Goal: Task Accomplishment & Management: Use online tool/utility

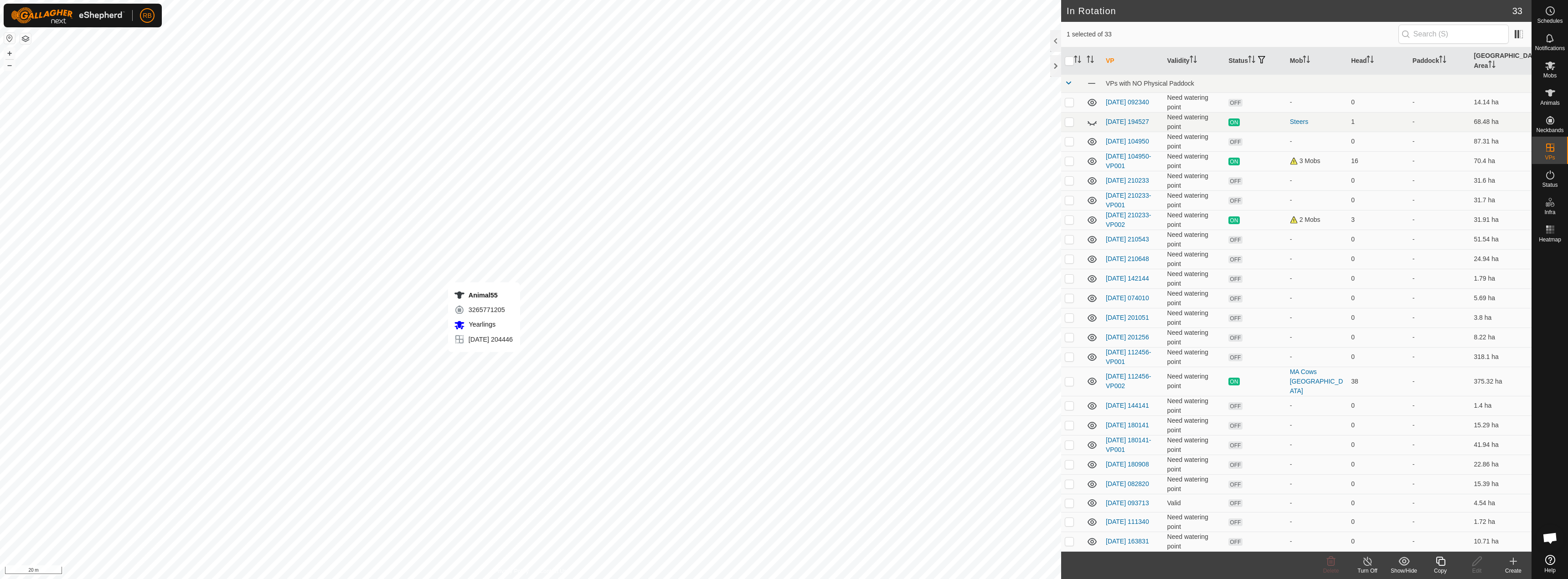
checkbox input "true"
checkbox input "false"
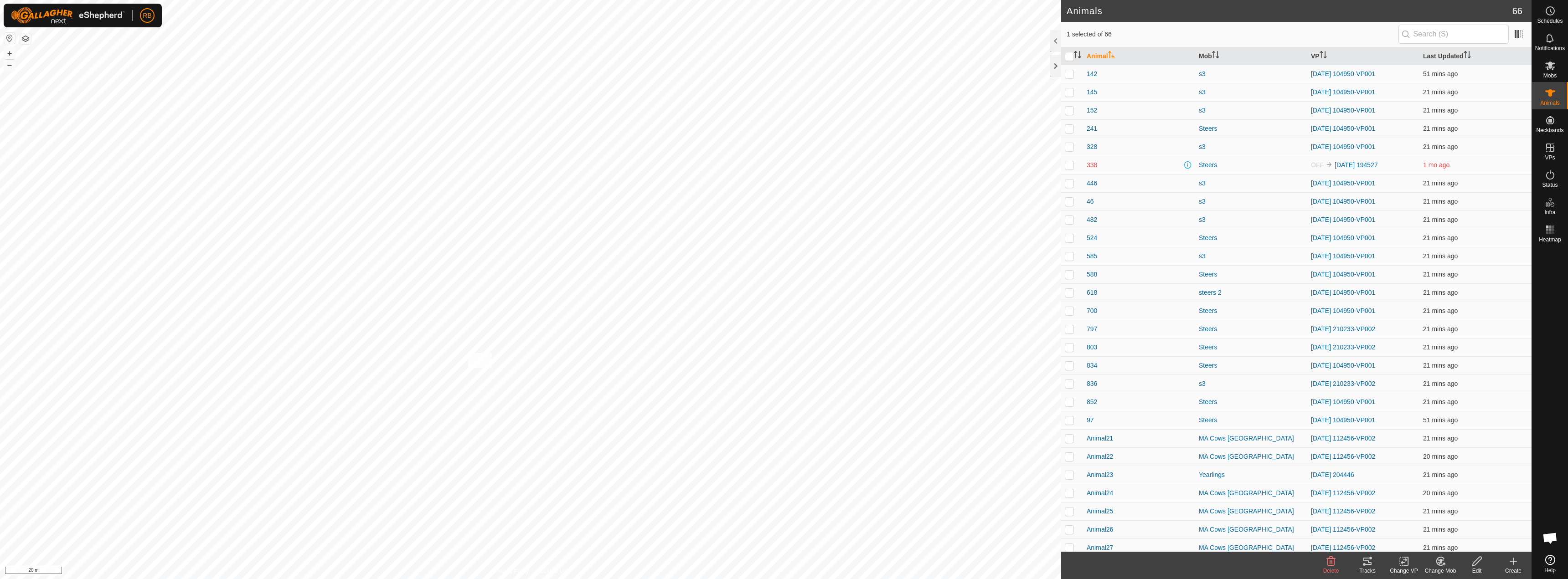
checkbox input "true"
click at [1373, 566] on tracks-svg-icon at bounding box center [1368, 561] width 37 height 11
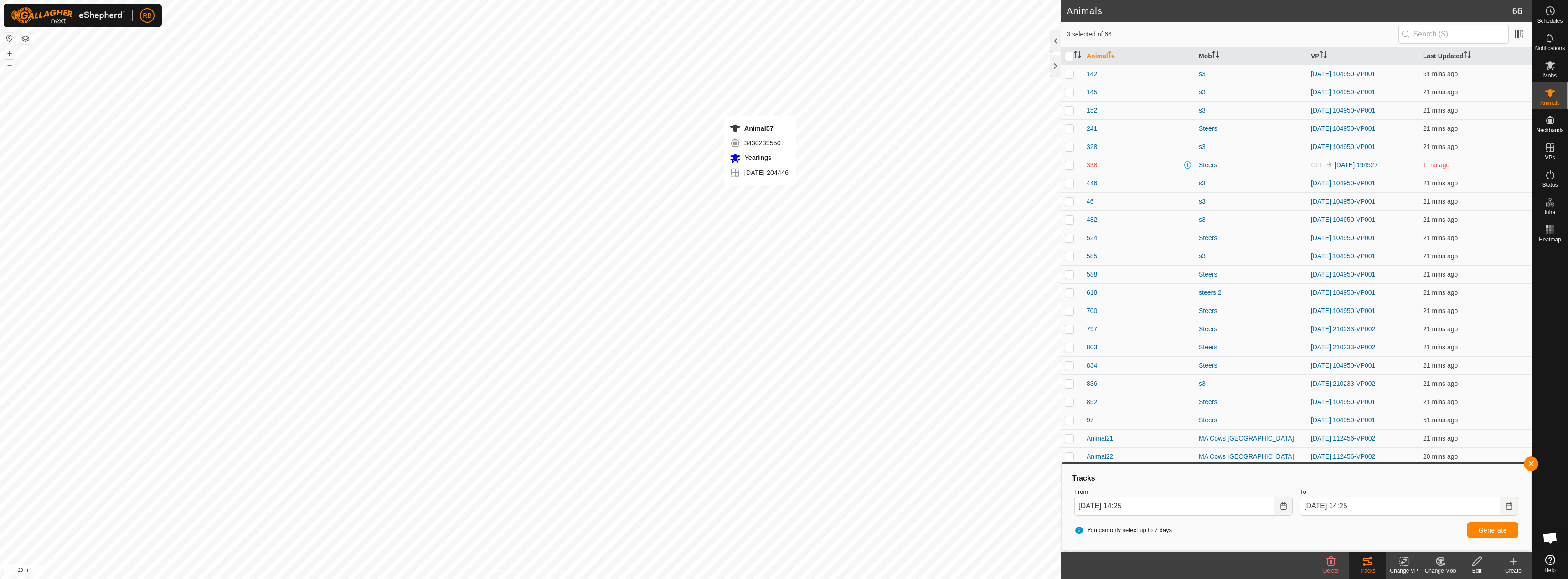
checkbox input "false"
checkbox input "true"
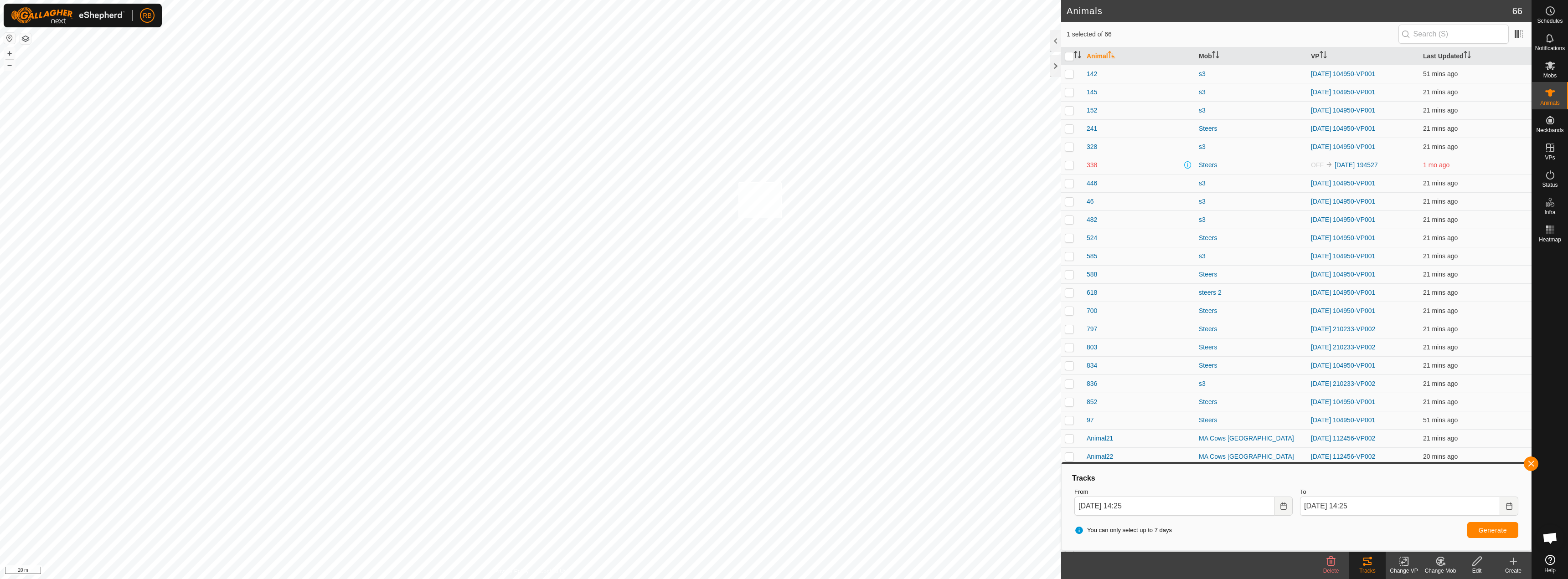
checkbox input "true"
click at [1529, 463] on button "button" at bounding box center [1531, 463] width 15 height 15
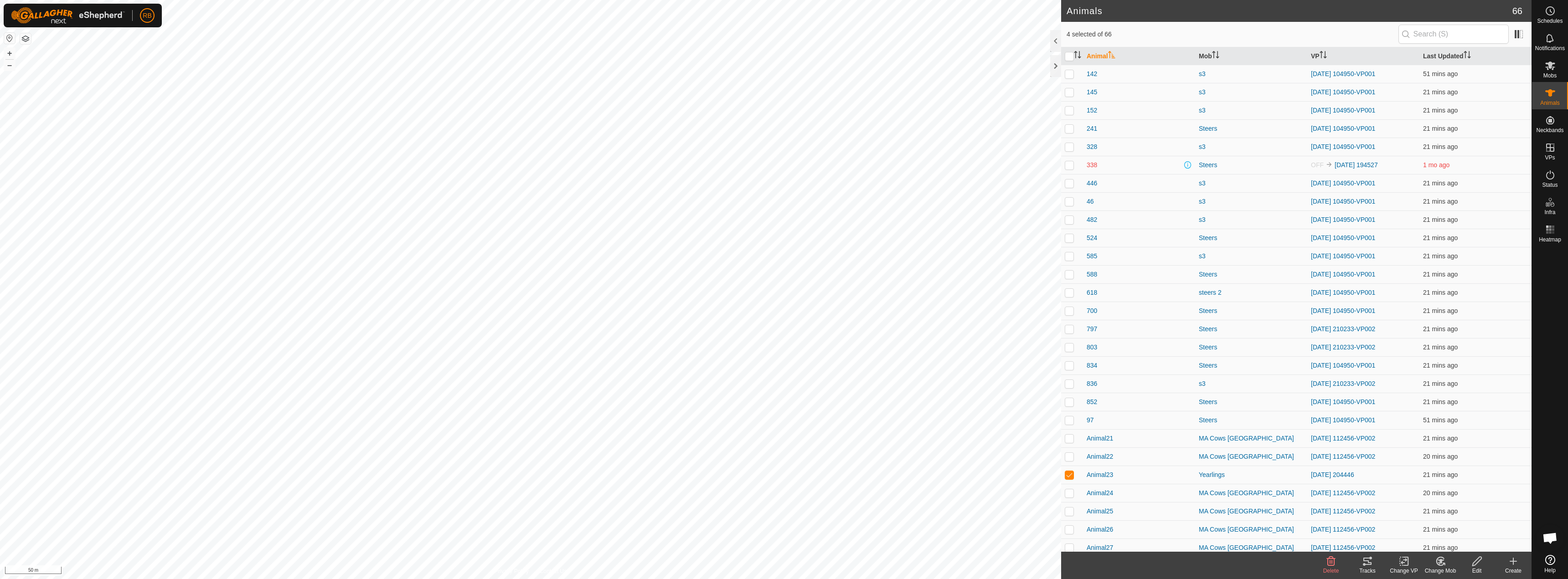
click at [1368, 560] on icon at bounding box center [1368, 561] width 11 height 11
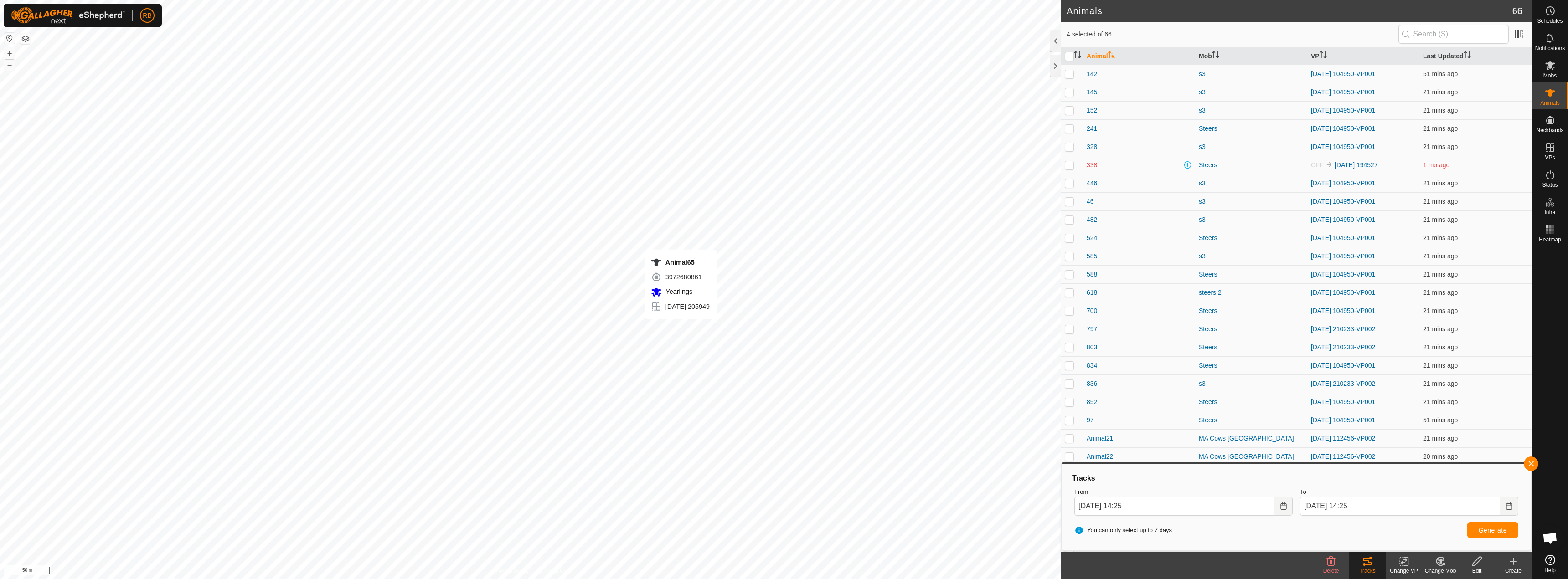
checkbox input "false"
checkbox input "true"
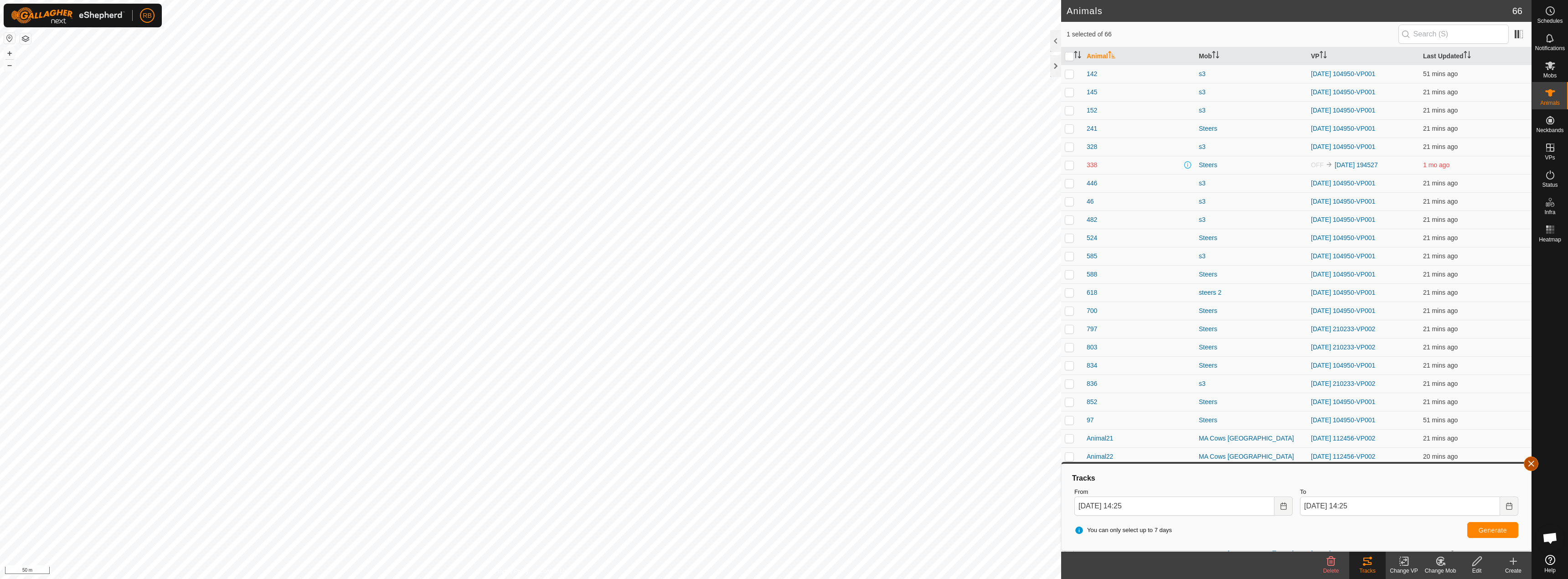
click at [1533, 468] on button "button" at bounding box center [1531, 463] width 15 height 15
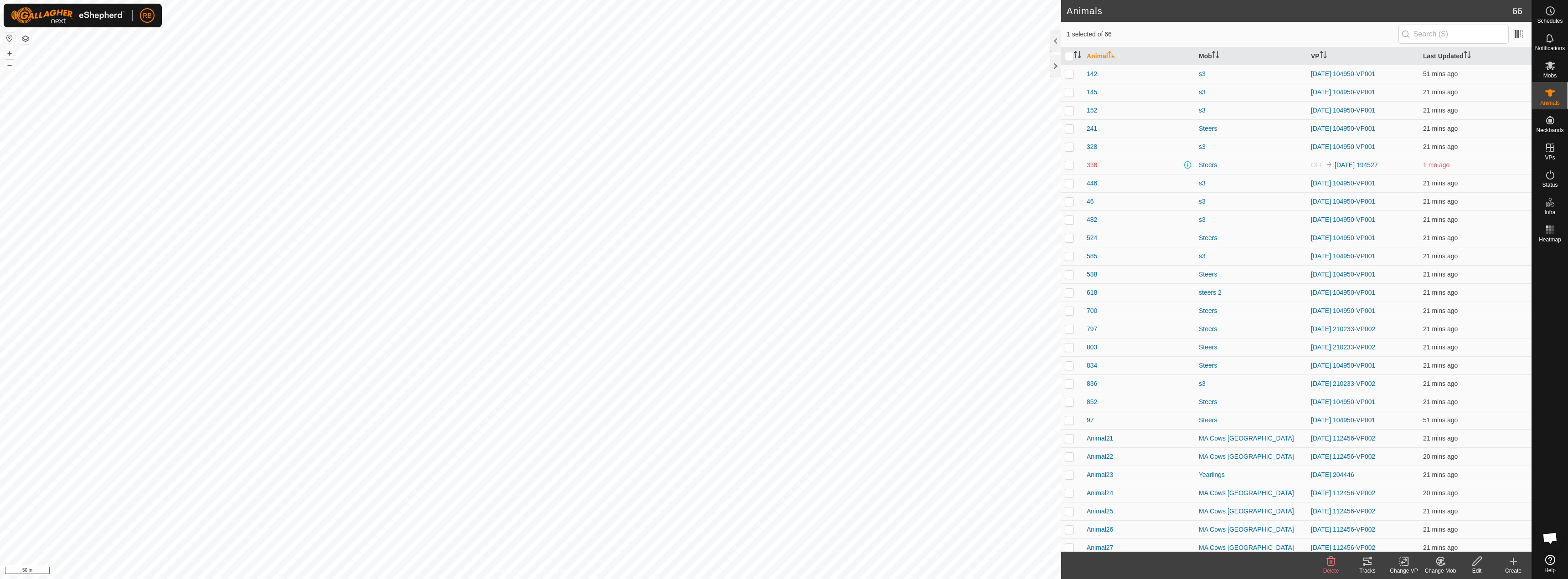
click at [1372, 561] on icon at bounding box center [1368, 561] width 11 height 11
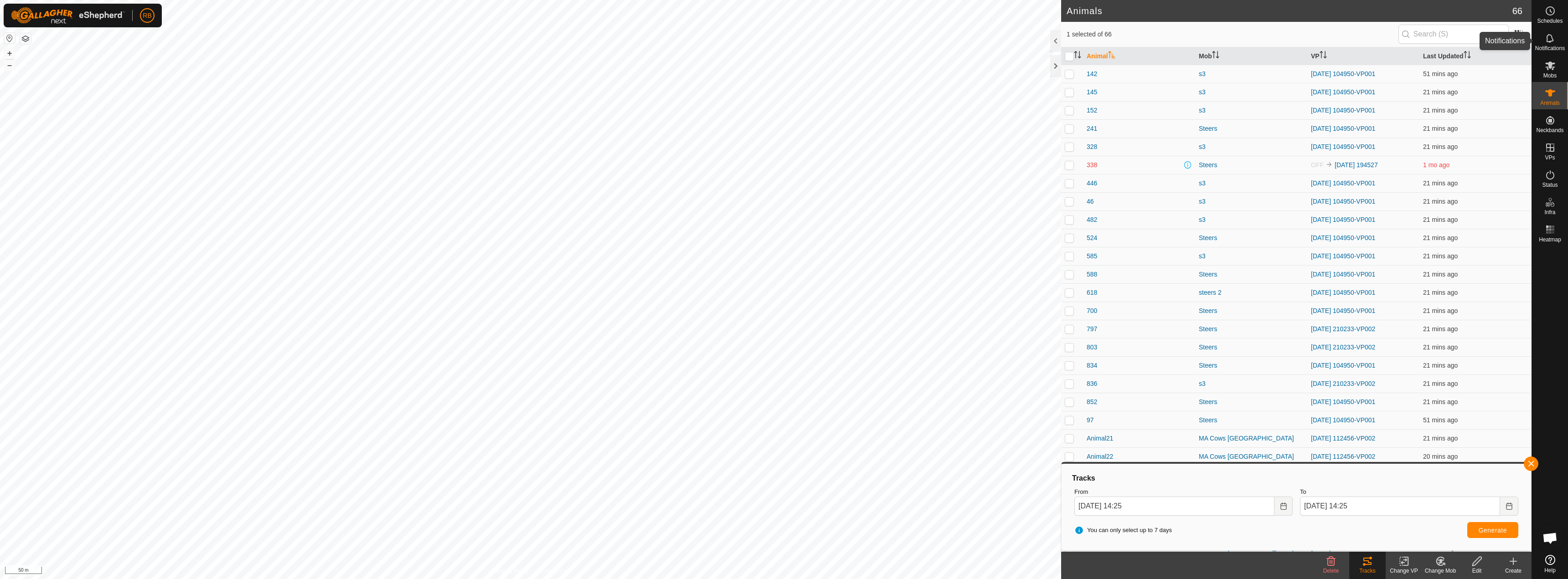
click at [1550, 43] on icon at bounding box center [1550, 38] width 11 height 11
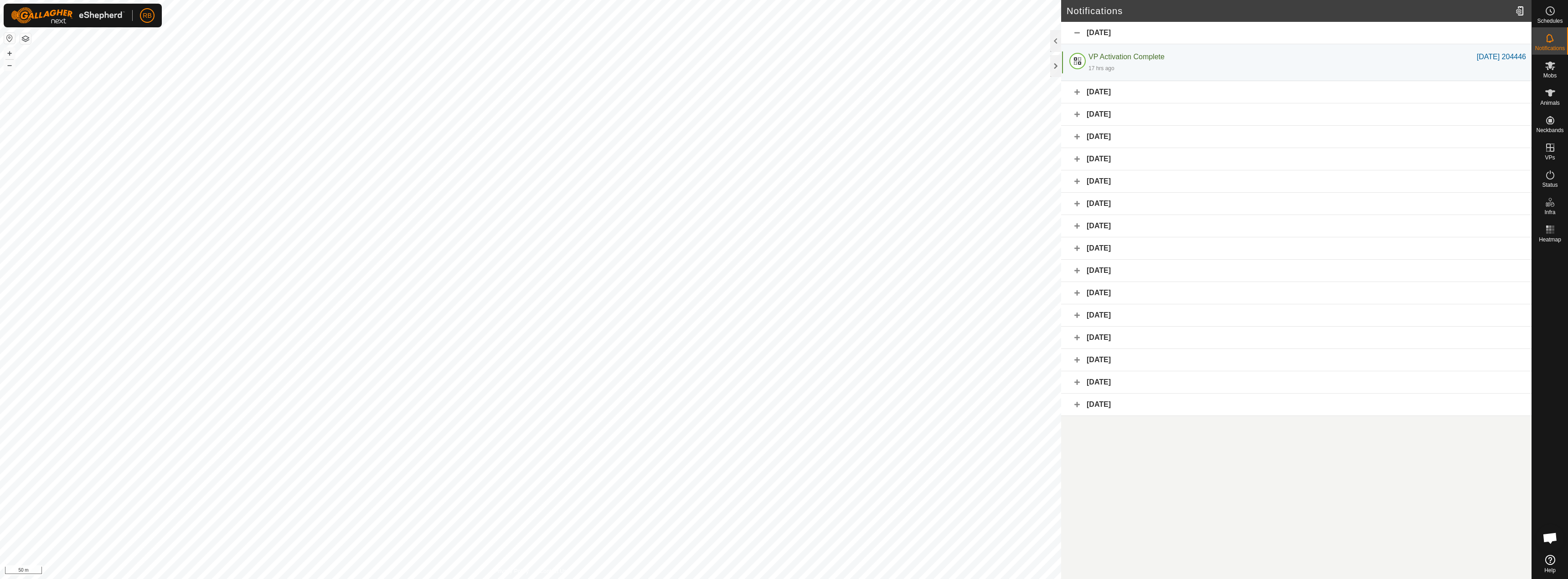
click at [1077, 92] on div "[DATE]" at bounding box center [1296, 92] width 471 height 23
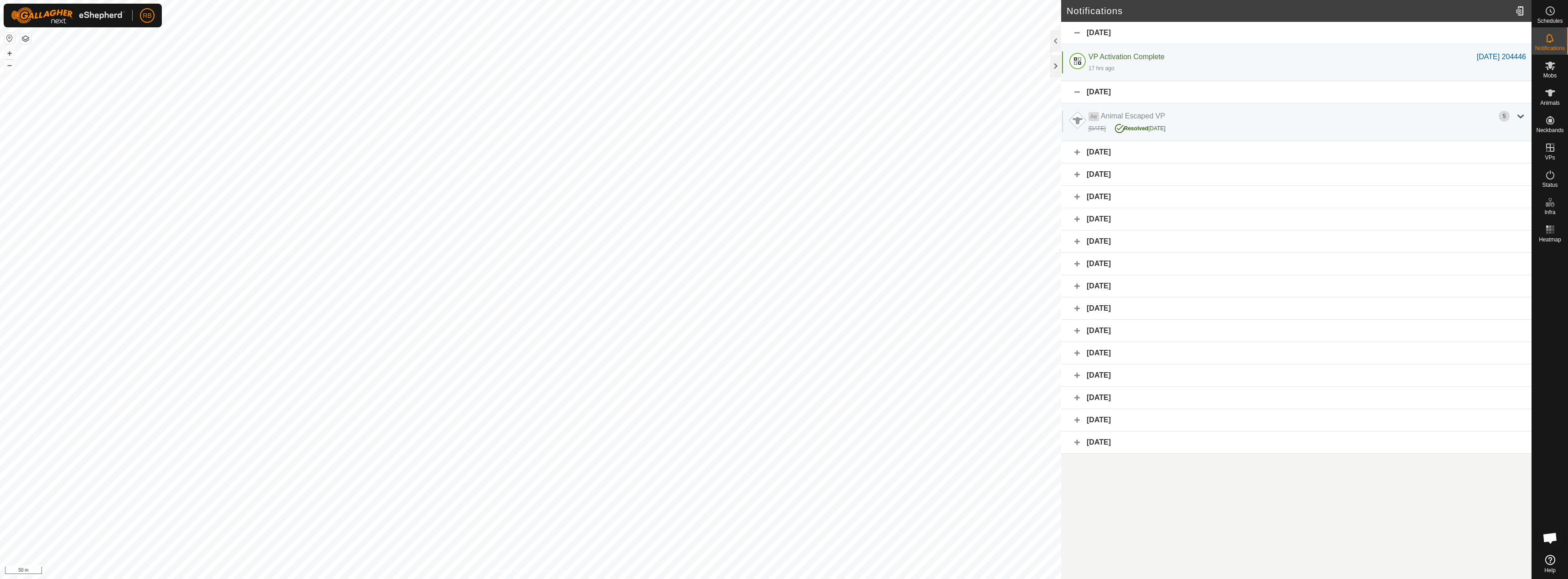
click at [1079, 153] on div "[DATE]" at bounding box center [1296, 152] width 471 height 23
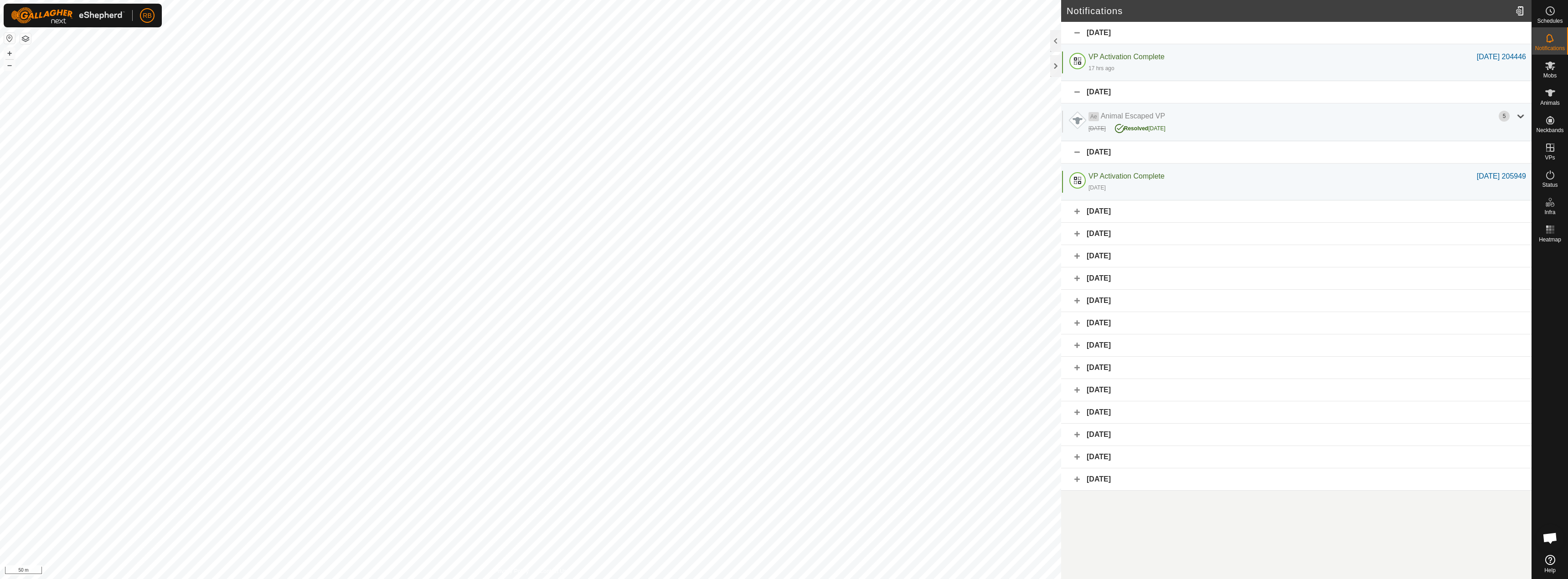
click at [1076, 215] on div "[DATE]" at bounding box center [1296, 211] width 471 height 23
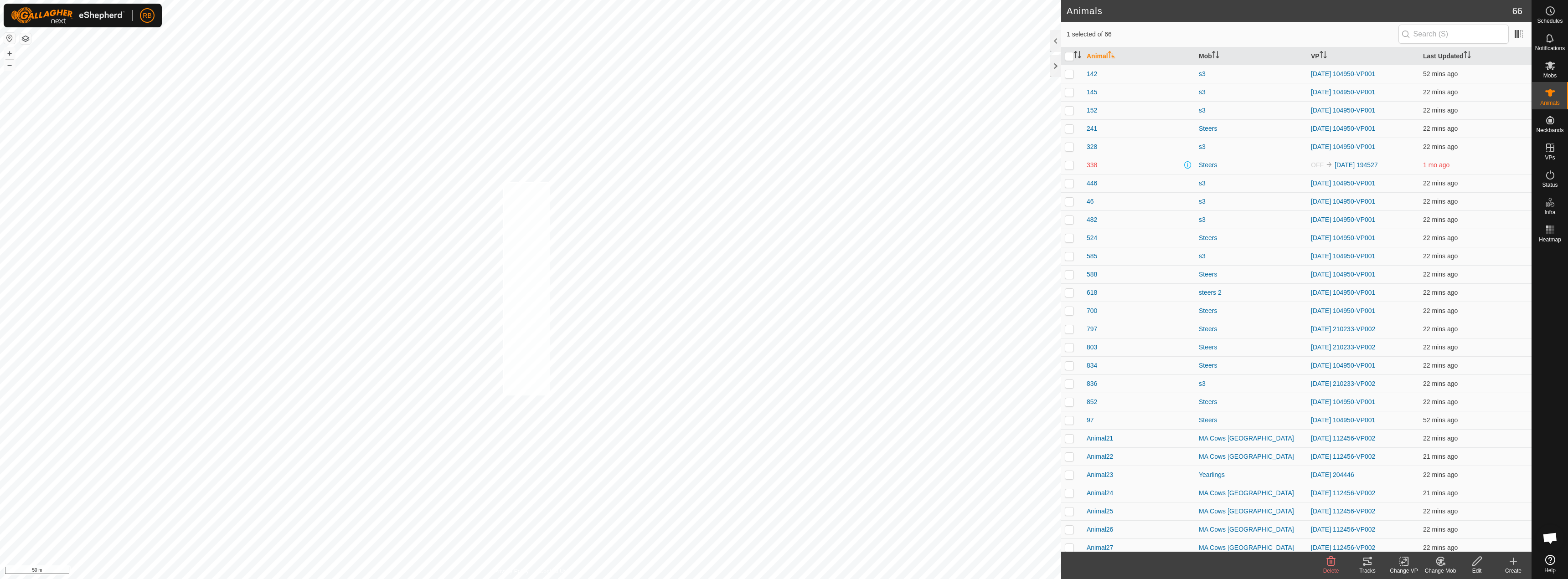
checkbox input "true"
click at [1364, 560] on icon at bounding box center [1367, 561] width 8 height 7
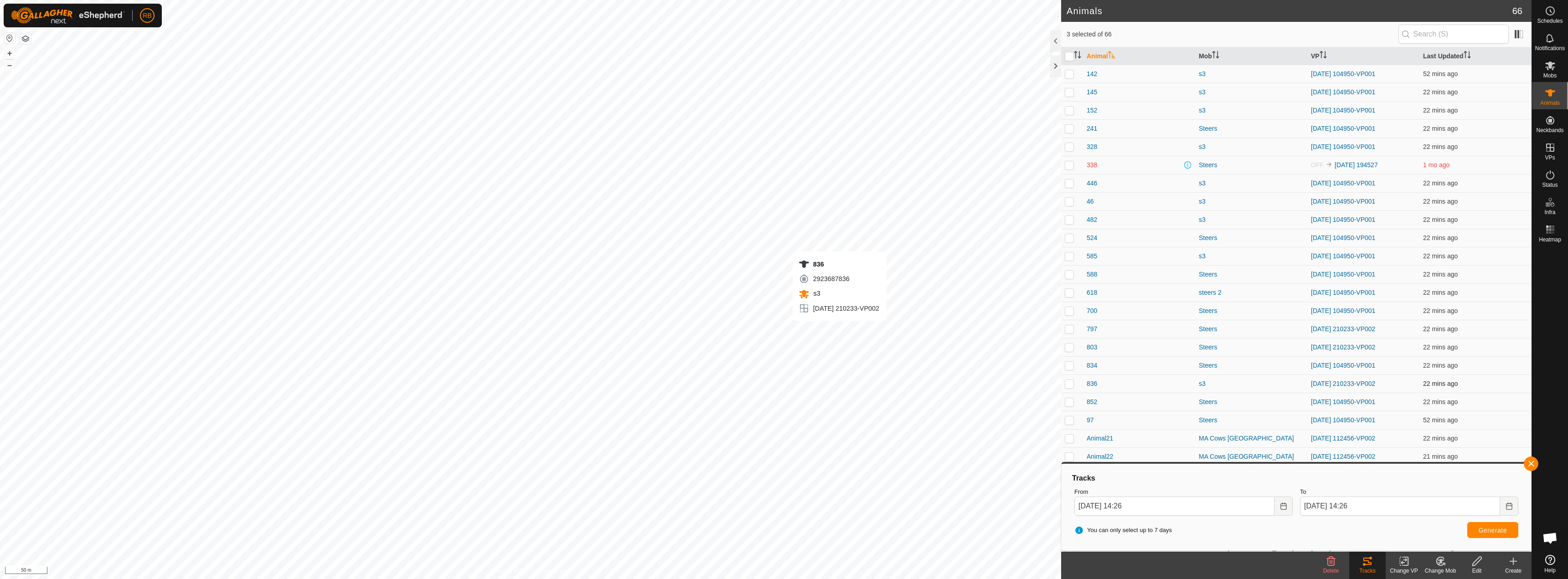
checkbox input "true"
checkbox input "false"
checkbox input "true"
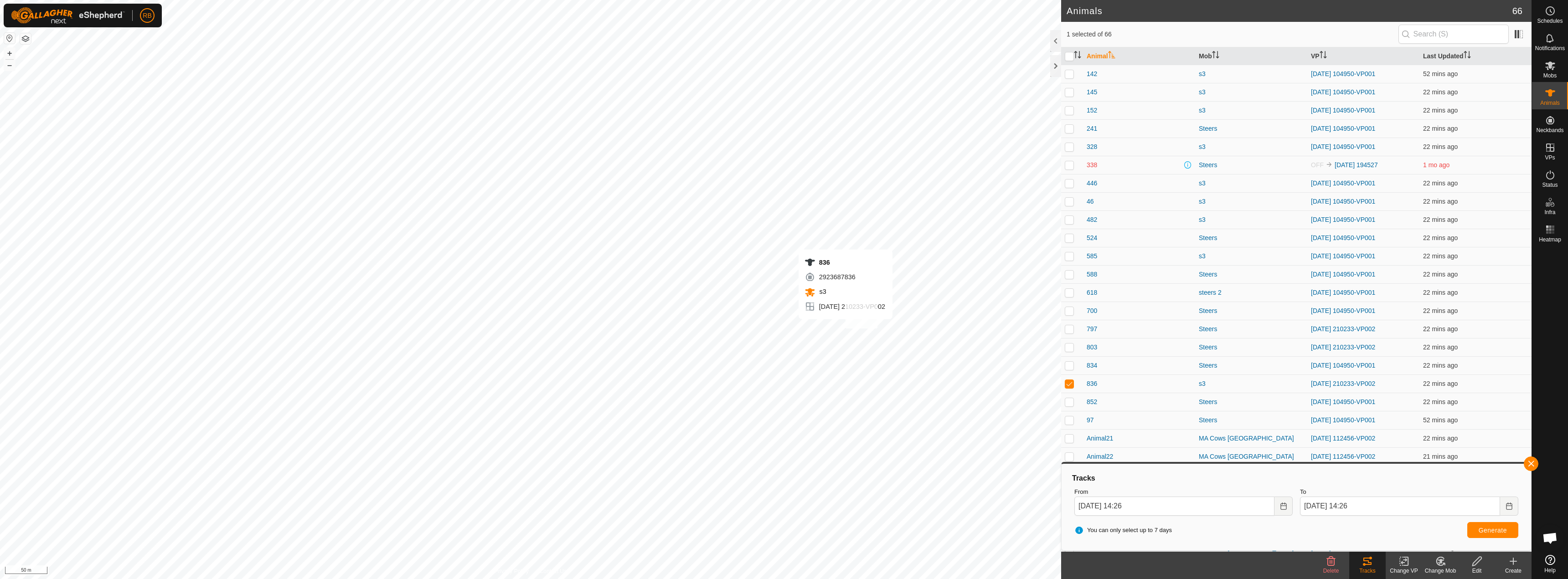
checkbox input "true"
click at [1528, 463] on button "button" at bounding box center [1531, 463] width 15 height 15
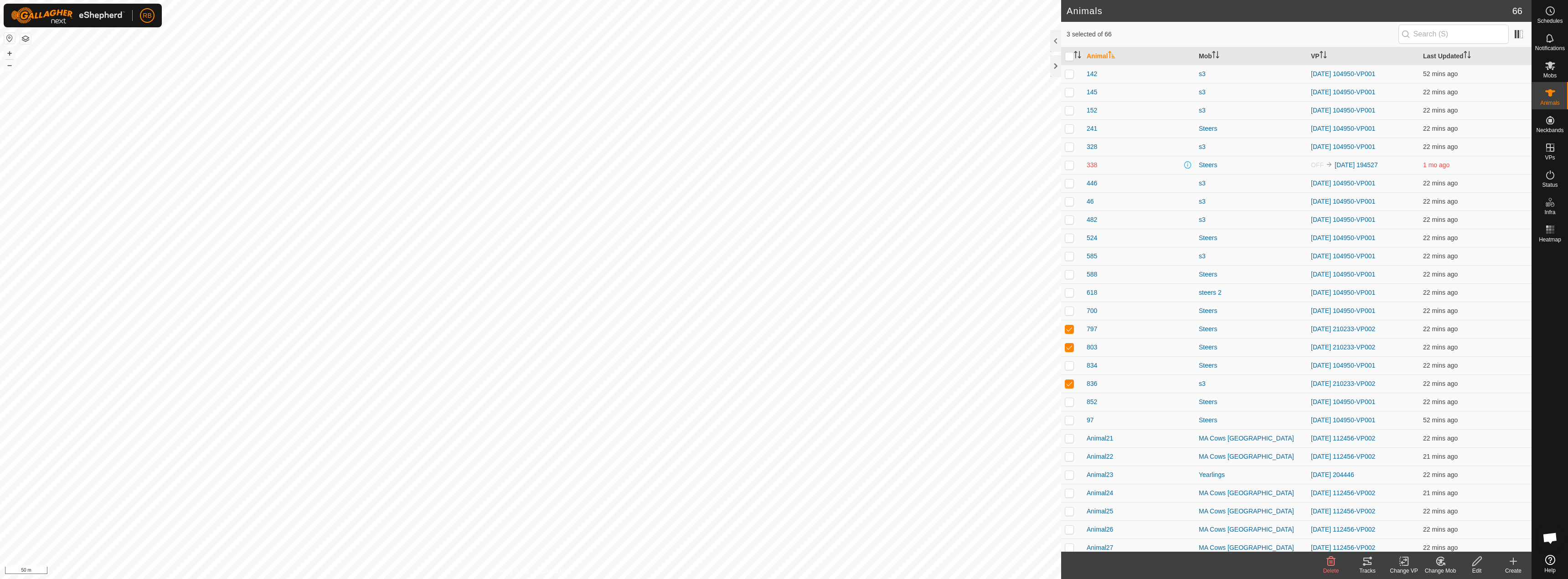
click at [1376, 560] on tracks-svg-icon at bounding box center [1368, 561] width 37 height 11
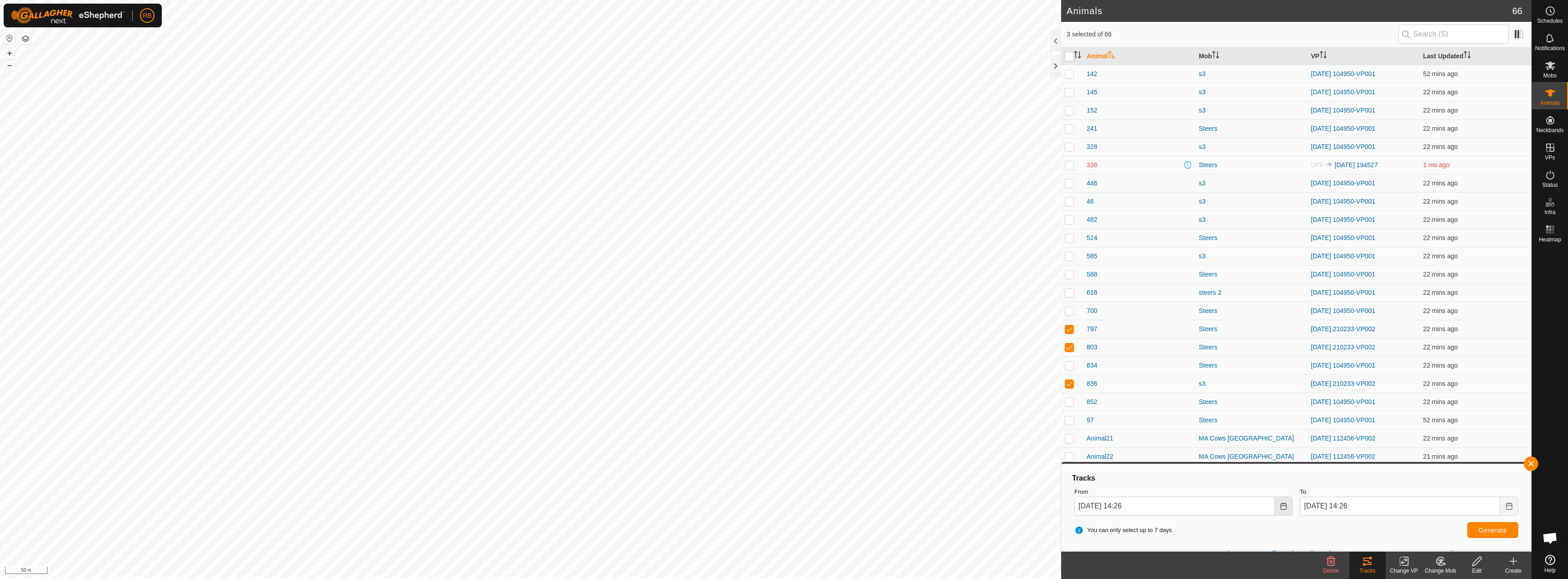
click at [1283, 508] on icon "Choose Date" at bounding box center [1284, 506] width 7 height 7
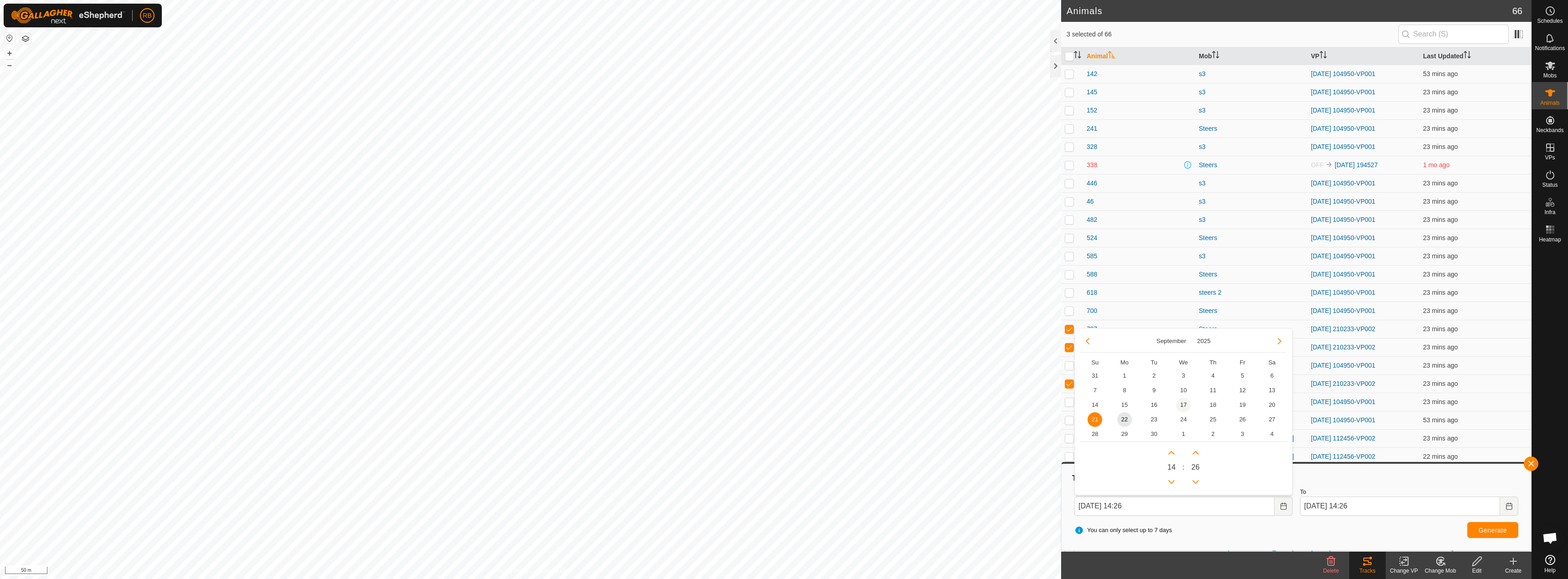
click at [1182, 403] on span "17" at bounding box center [1183, 405] width 15 height 15
type input "[DATE] 14:26"
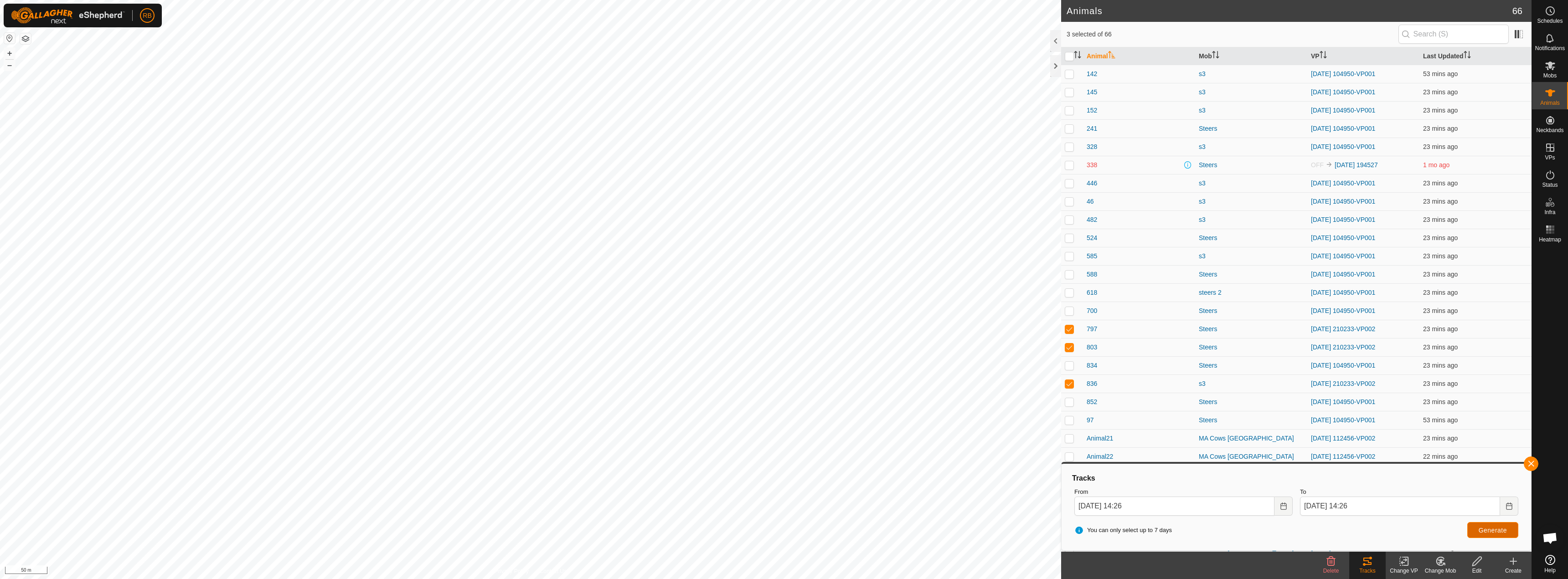
click at [1493, 530] on span "Generate" at bounding box center [1493, 530] width 28 height 7
